Goal: Information Seeking & Learning: Learn about a topic

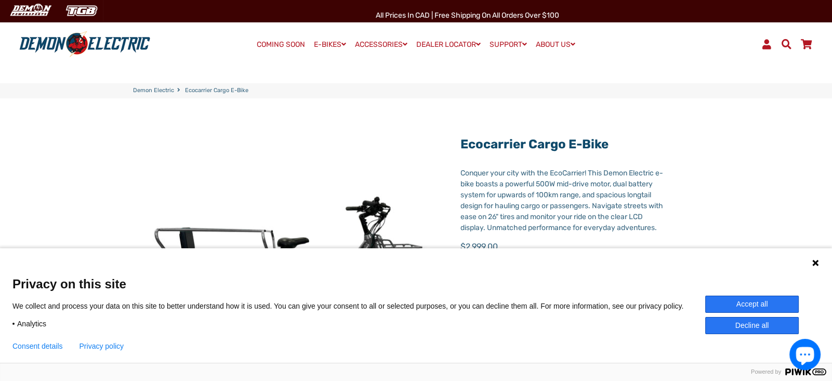
click at [813, 259] on icon at bounding box center [816, 262] width 8 height 8
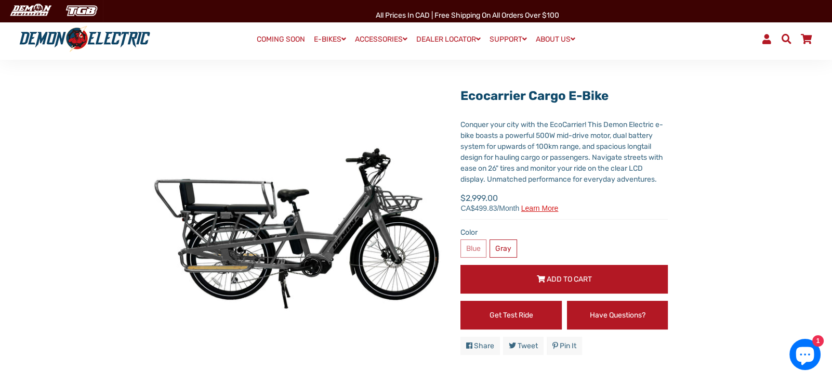
scroll to position [45, 0]
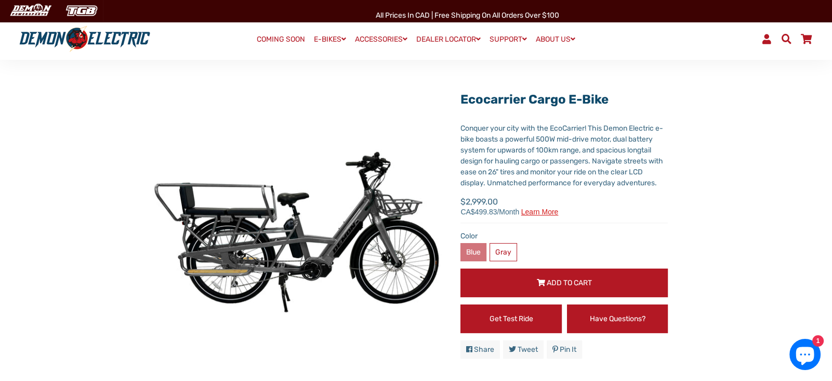
click at [473, 249] on label "Blue" at bounding box center [474, 252] width 26 height 18
click at [472, 250] on label "Blue" at bounding box center [474, 252] width 26 height 18
click at [472, 251] on label "Blue" at bounding box center [474, 252] width 26 height 18
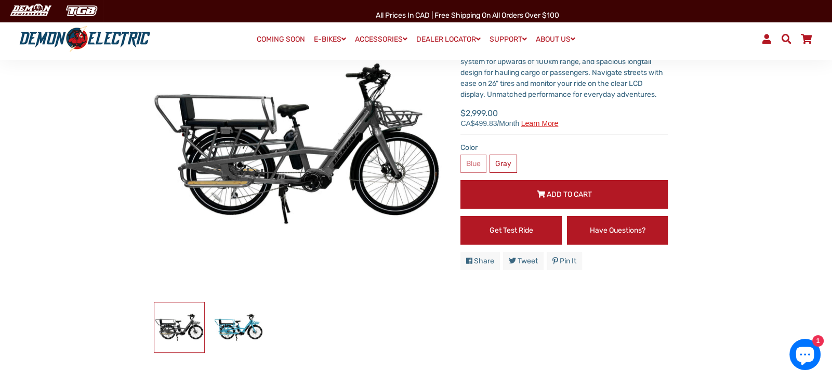
scroll to position [123, 0]
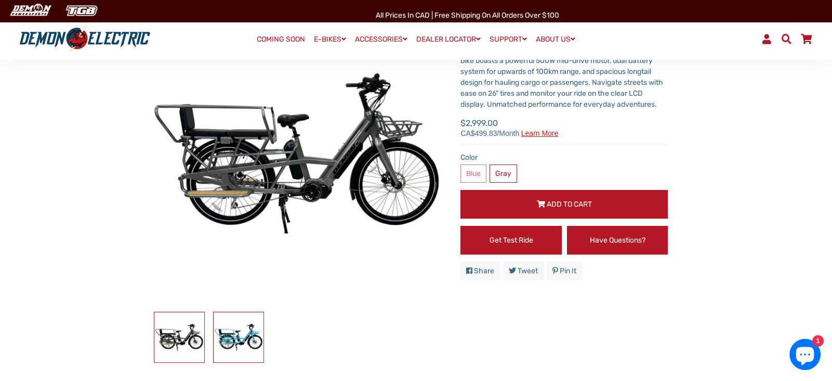
click at [241, 336] on img at bounding box center [239, 337] width 50 height 50
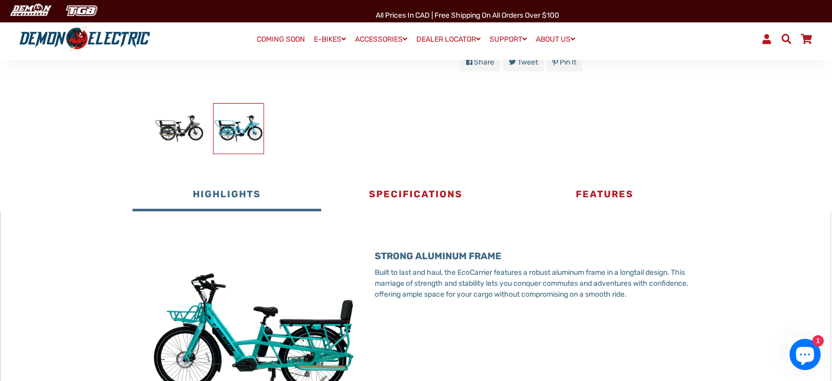
scroll to position [325, 0]
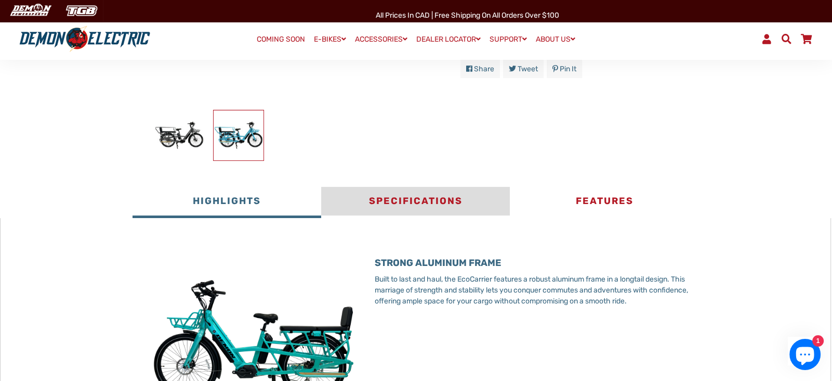
click at [423, 192] on button "Specifications" at bounding box center [415, 202] width 189 height 31
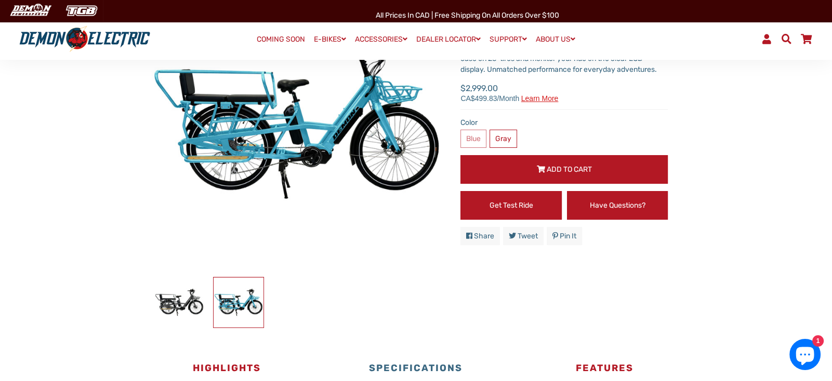
scroll to position [153, 0]
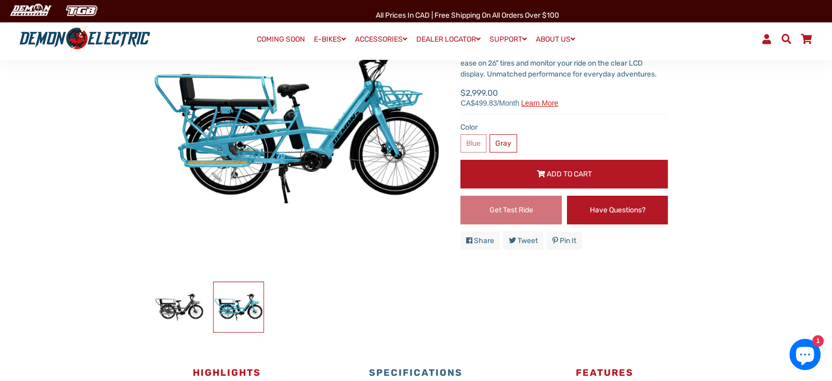
click at [514, 212] on link "Get Test Ride" at bounding box center [511, 209] width 101 height 29
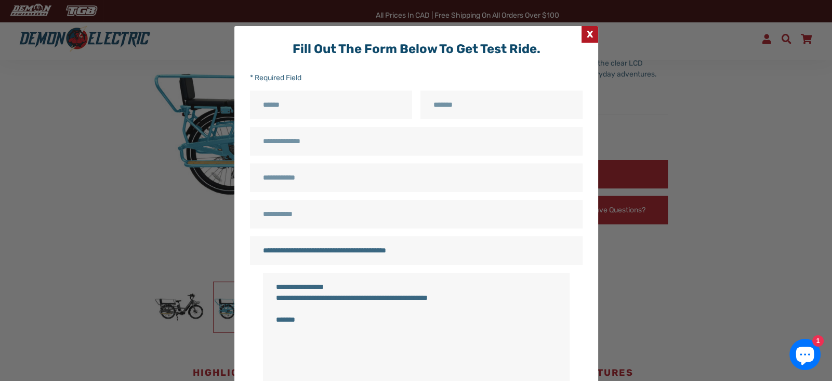
click at [590, 35] on span "X" at bounding box center [590, 34] width 17 height 17
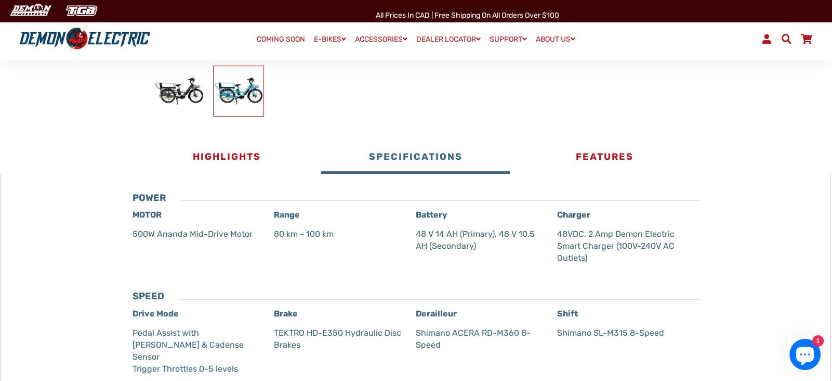
scroll to position [374, 0]
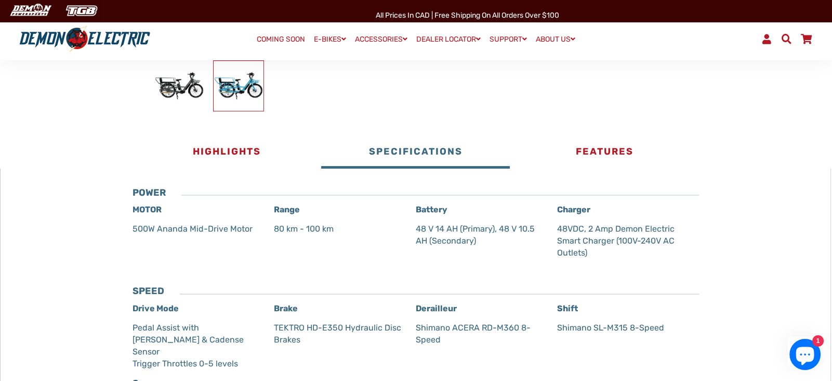
drag, startPoint x: 132, startPoint y: 228, endPoint x: 250, endPoint y: 231, distance: 118.1
click at [250, 231] on p "500W Ananda Mid-Drive Motor" at bounding box center [198, 229] width 131 height 12
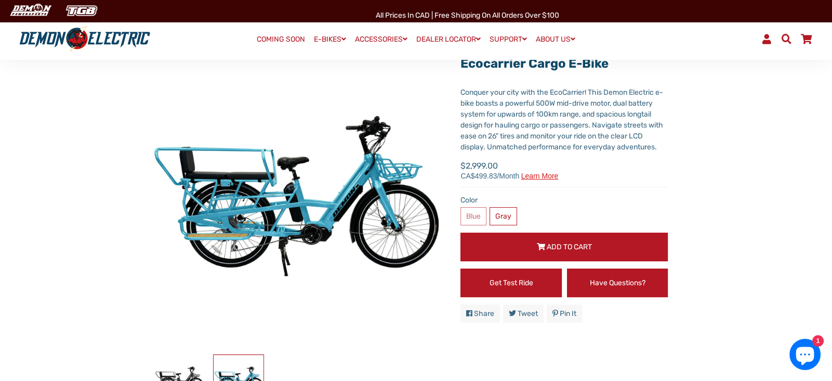
scroll to position [83, 0]
